Goal: Browse casually

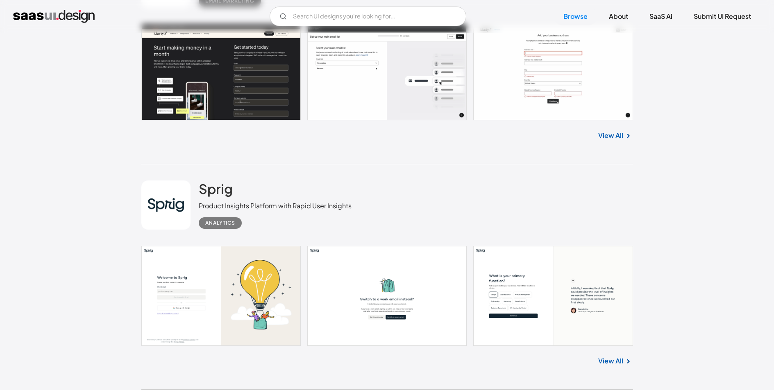
scroll to position [232, 0]
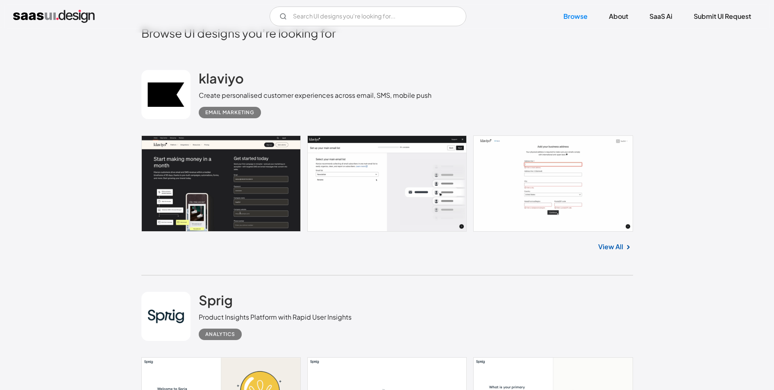
click at [228, 220] on link at bounding box center [386, 184] width 491 height 96
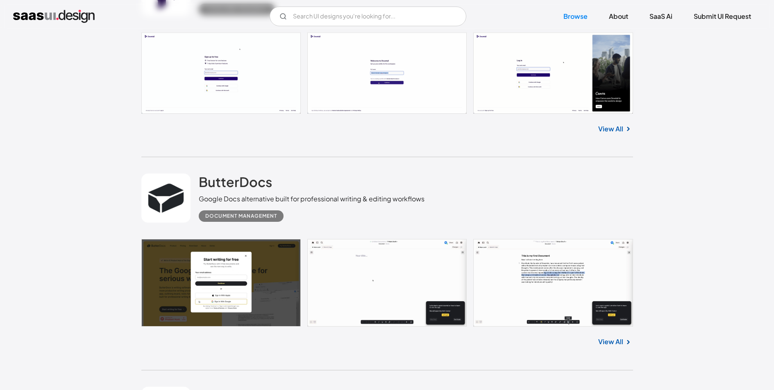
scroll to position [1897, 0]
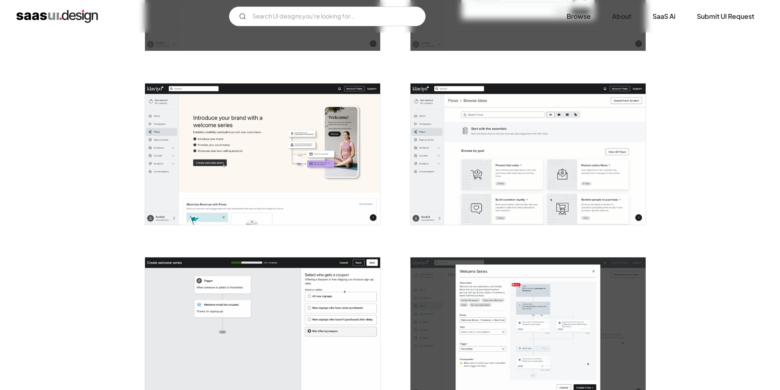
scroll to position [1173, 0]
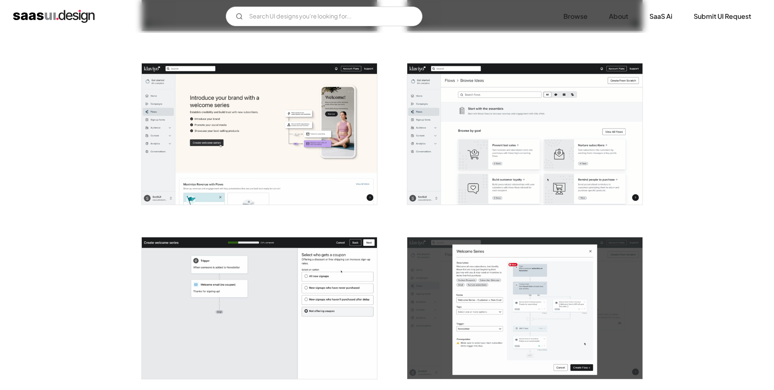
click at [484, 154] on img "open lightbox" at bounding box center [524, 133] width 235 height 141
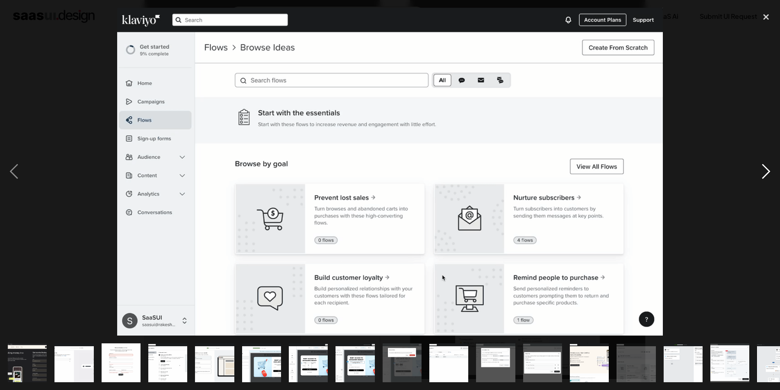
click at [769, 172] on div "next image" at bounding box center [766, 172] width 28 height 328
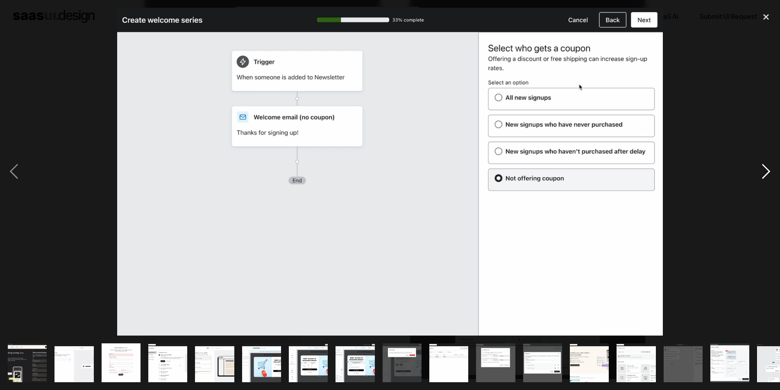
click at [769, 172] on div "next image" at bounding box center [766, 172] width 28 height 328
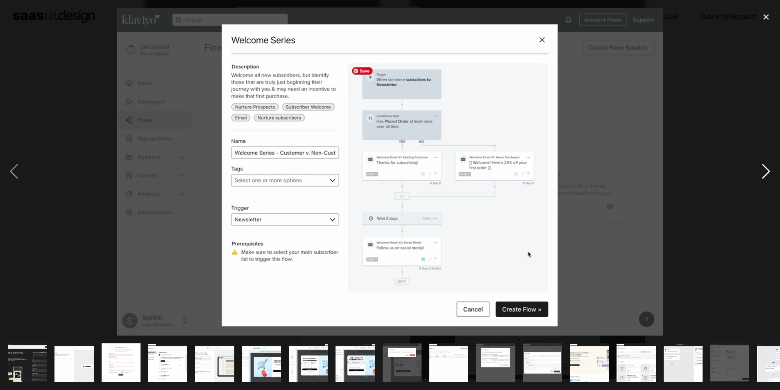
click at [769, 172] on div "next image" at bounding box center [766, 172] width 28 height 328
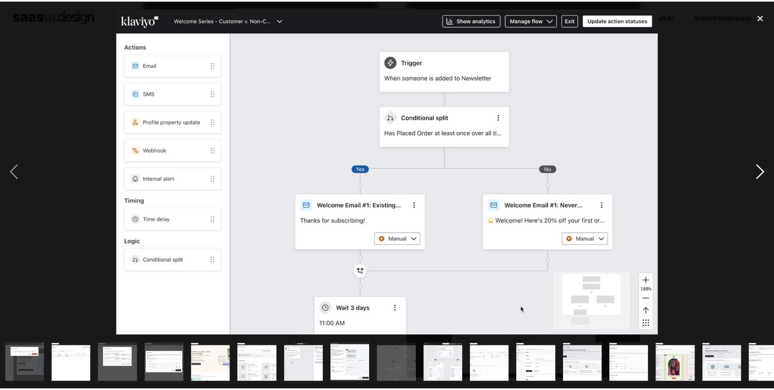
scroll to position [0, 399]
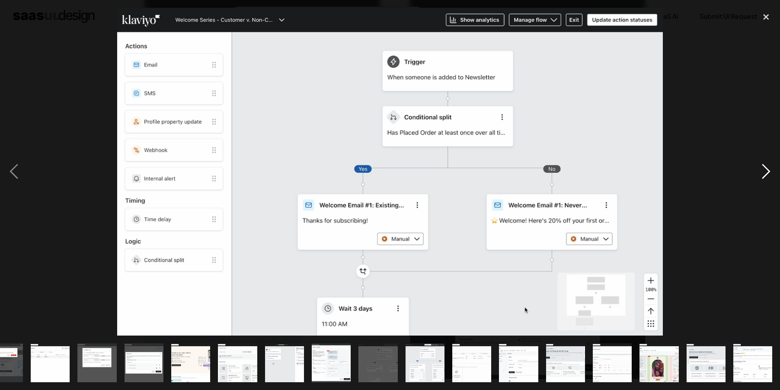
click at [769, 172] on div "next image" at bounding box center [766, 172] width 28 height 328
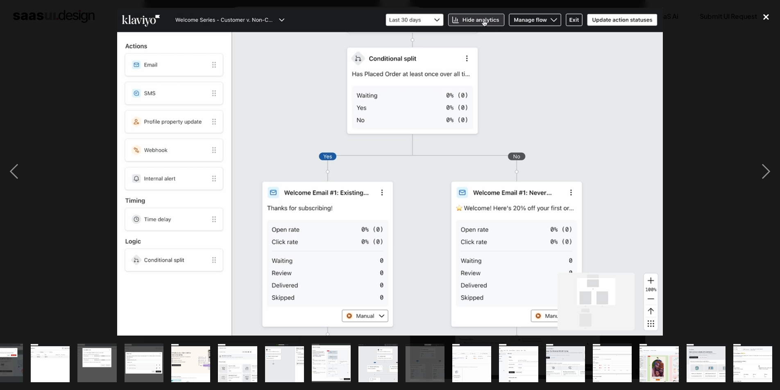
click at [764, 18] on div "close lightbox" at bounding box center [766, 17] width 28 height 18
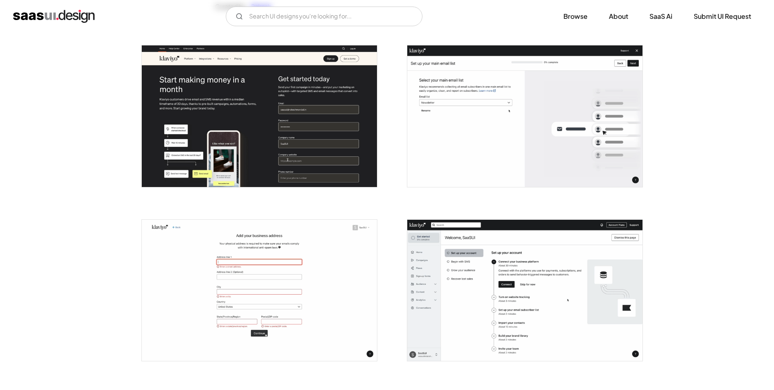
scroll to position [0, 0]
